Goal: Task Accomplishment & Management: Use online tool/utility

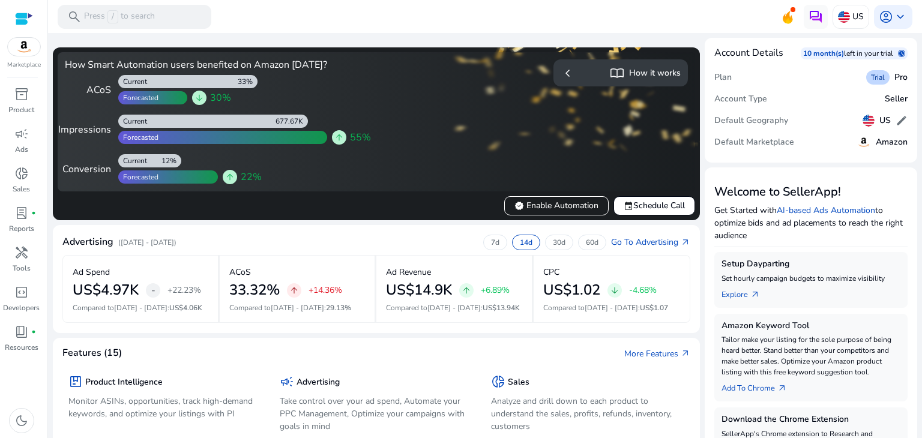
click at [694, 256] on mat-card "Advertising ([DATE] - [DATE]) 7d 14d 30d 60d Go To Advertising arrow_outward Ad…" at bounding box center [376, 279] width 647 height 108
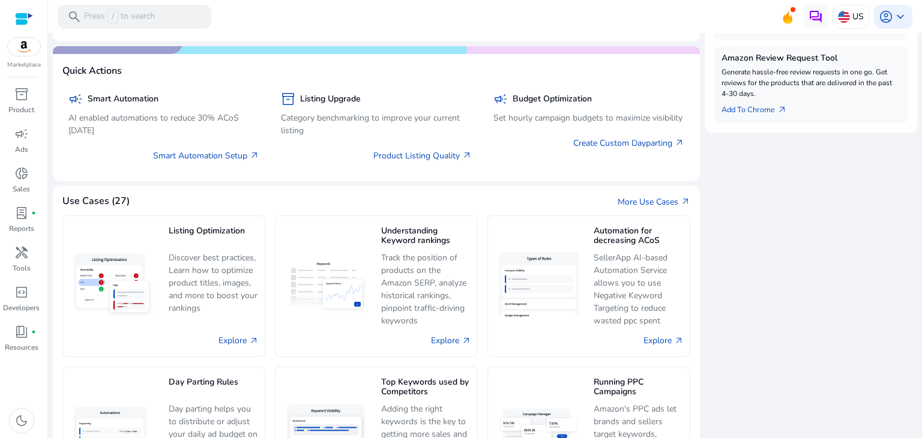
scroll to position [540, 0]
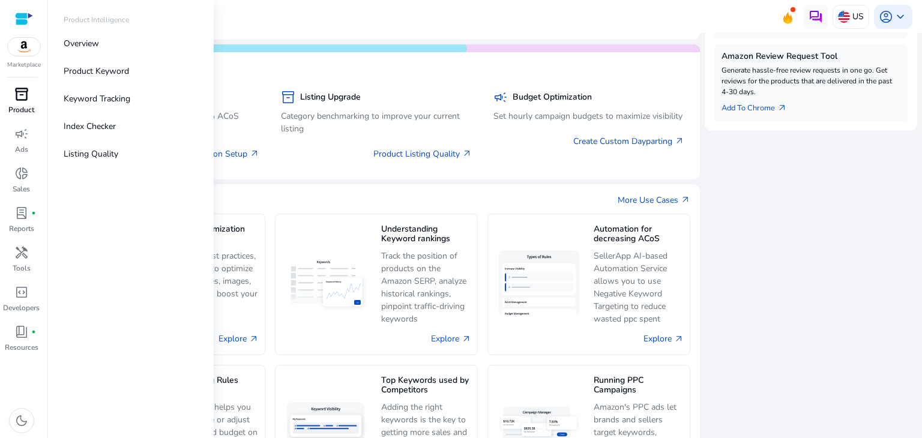
click at [17, 97] on span "inventory_2" at bounding box center [21, 94] width 14 height 14
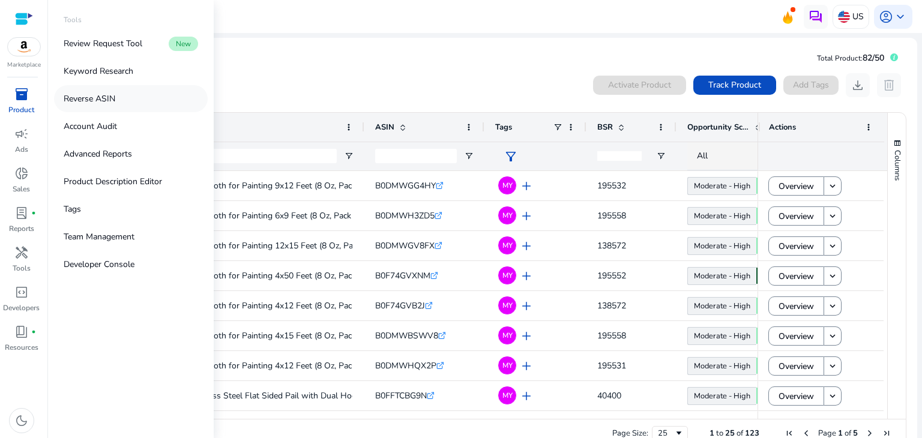
click at [109, 98] on p "Reverse ASIN" at bounding box center [90, 98] width 52 height 13
